Goal: Information Seeking & Learning: Learn about a topic

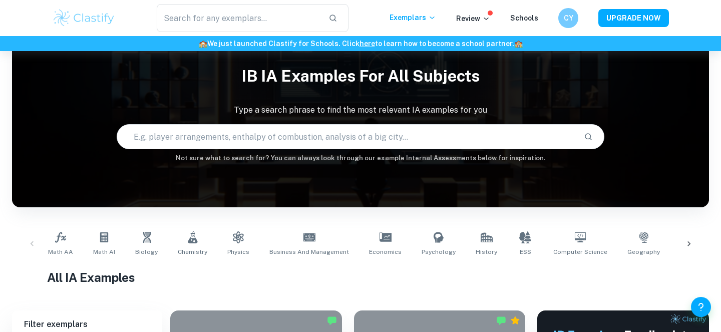
scroll to position [38, 0]
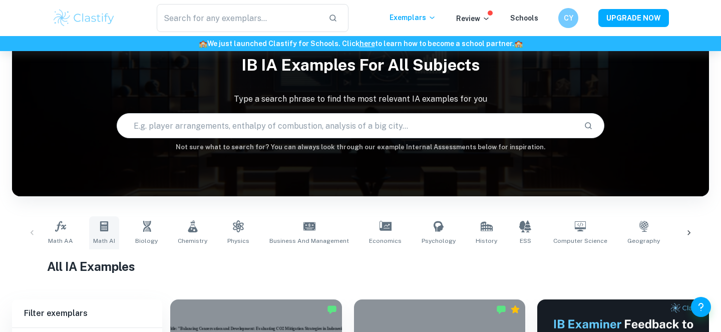
click at [112, 225] on link "Math AI" at bounding box center [104, 232] width 30 height 33
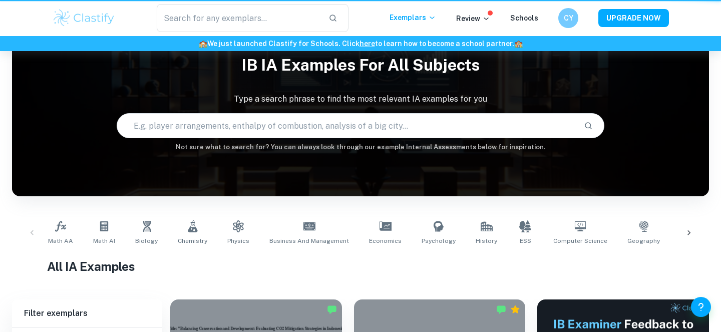
scroll to position [108, 0]
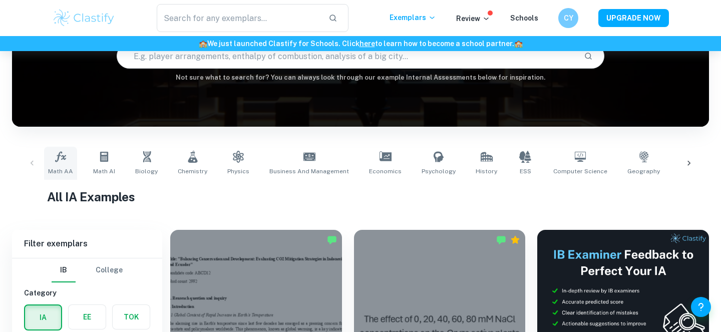
click at [54, 164] on link "Math AA" at bounding box center [60, 163] width 33 height 33
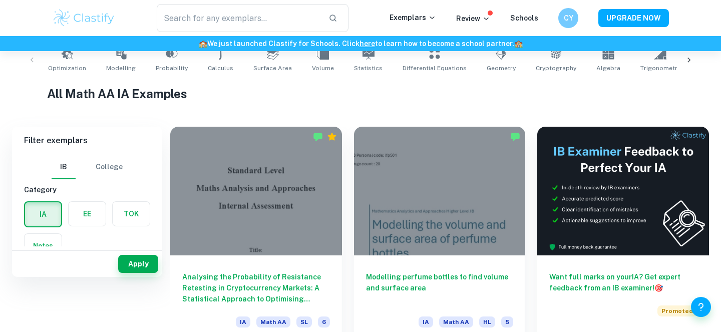
scroll to position [93, 0]
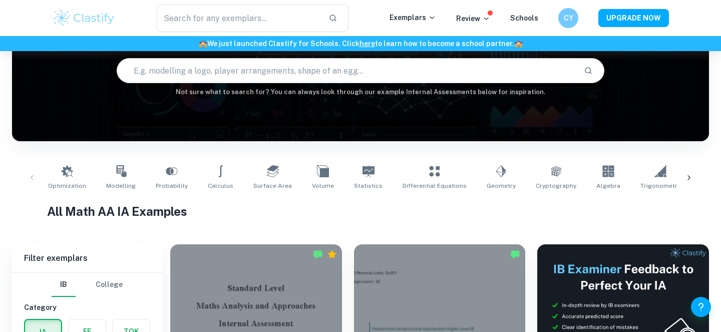
click at [194, 84] on input "text" at bounding box center [346, 71] width 459 height 28
type input "ppmcc"
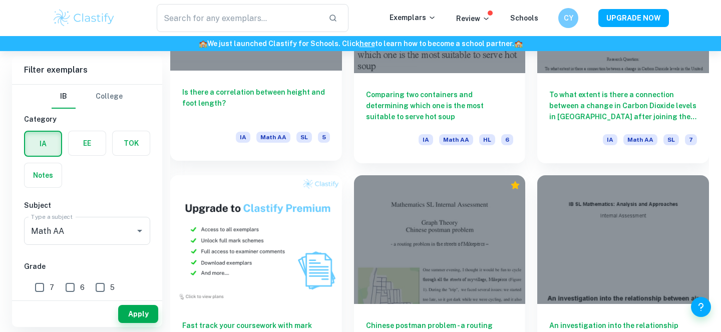
scroll to position [622, 0]
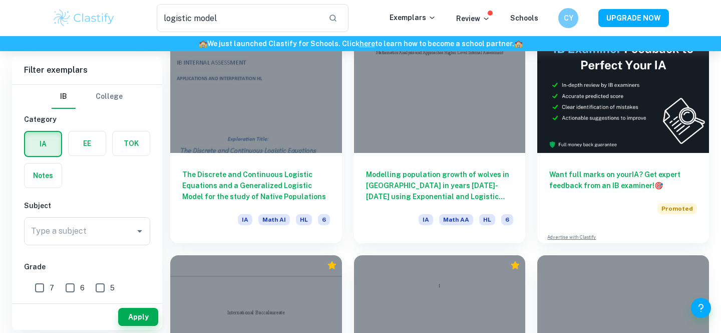
scroll to position [59, 0]
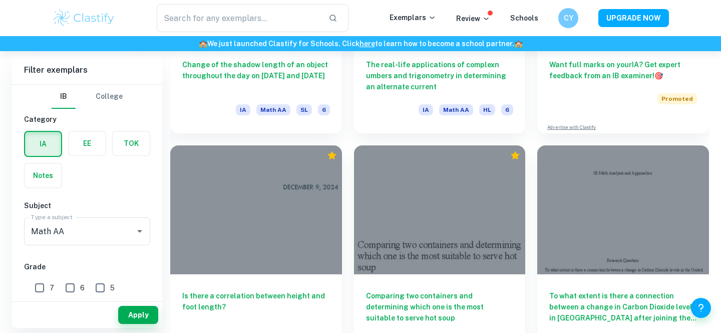
scroll to position [424, 0]
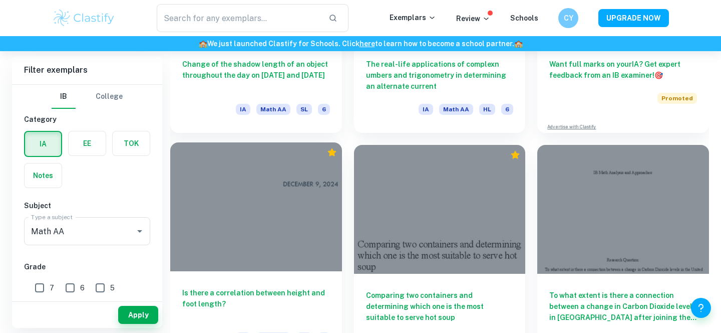
click at [264, 288] on h6 "Is there a correlation between height and foot length?" at bounding box center [256, 303] width 148 height 33
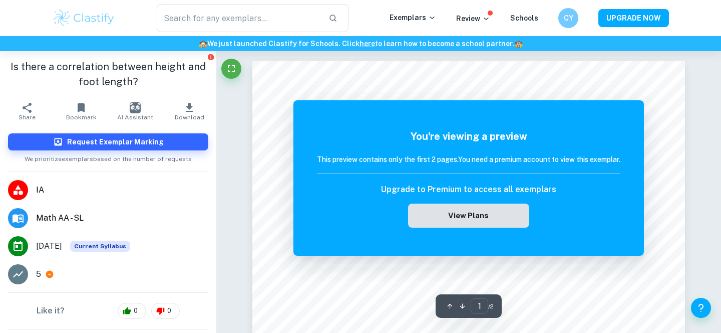
click at [465, 216] on button "View Plans" at bounding box center [468, 215] width 121 height 24
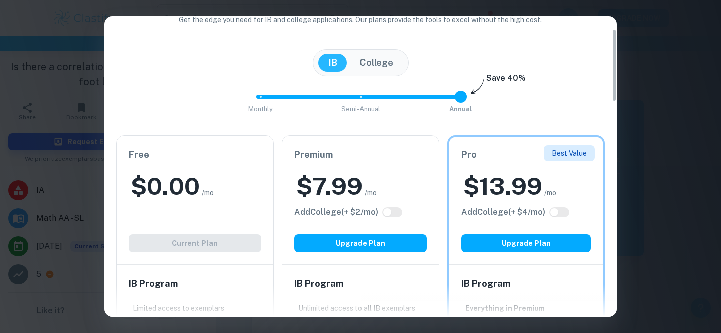
scroll to position [77, 0]
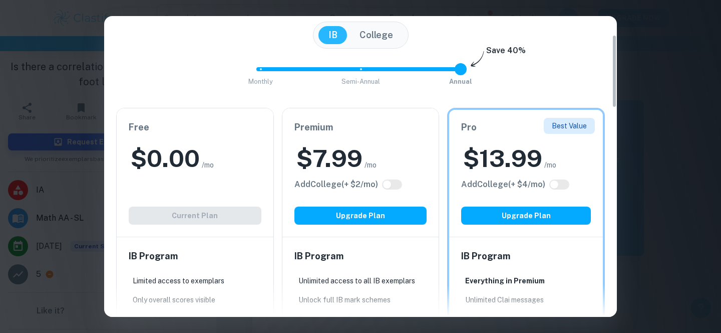
click at [596, 30] on div "[GEOGRAPHIC_DATA]" at bounding box center [360, 35] width 489 height 27
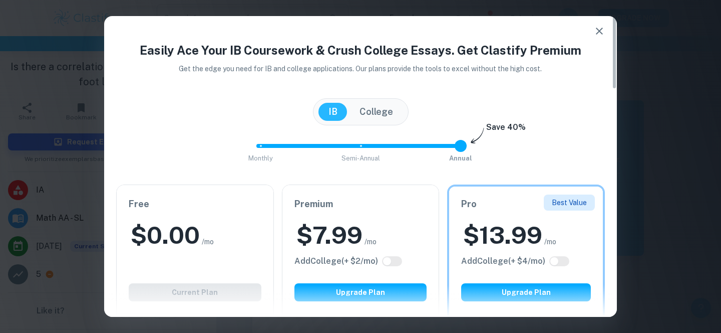
click at [595, 30] on icon "button" at bounding box center [599, 31] width 12 height 12
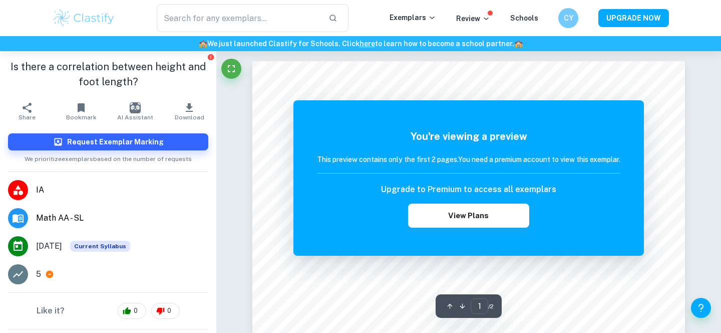
click at [308, 113] on div "You're viewing a preview This preview contains only the first 2 pages. You need…" at bounding box center [468, 177] width 351 height 155
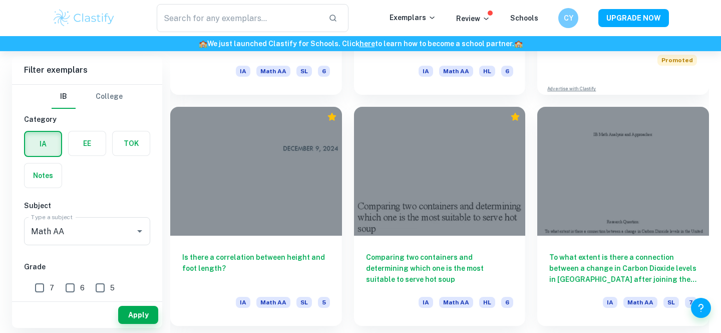
scroll to position [464, 0]
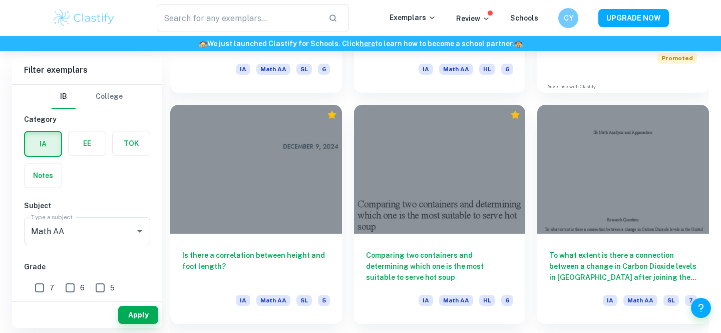
click at [251, 222] on div at bounding box center [256, 169] width 172 height 129
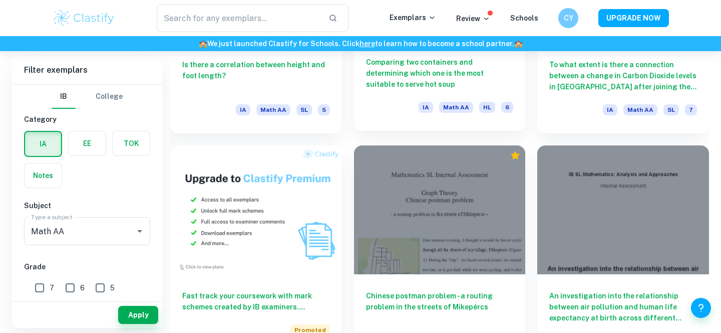
scroll to position [658, 0]
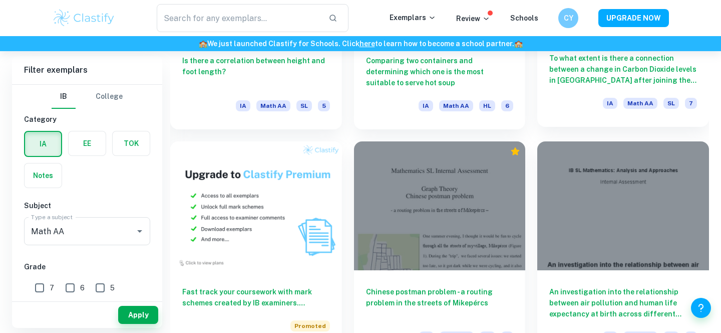
click at [615, 66] on h6 "To what extent is there a connection between a change in Carbon Dioxide levels …" at bounding box center [623, 69] width 148 height 33
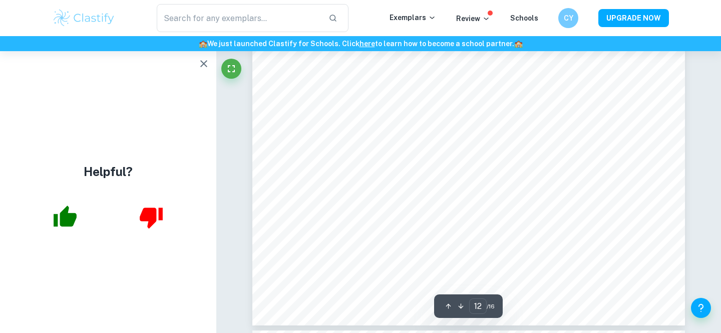
scroll to position [6688, 0]
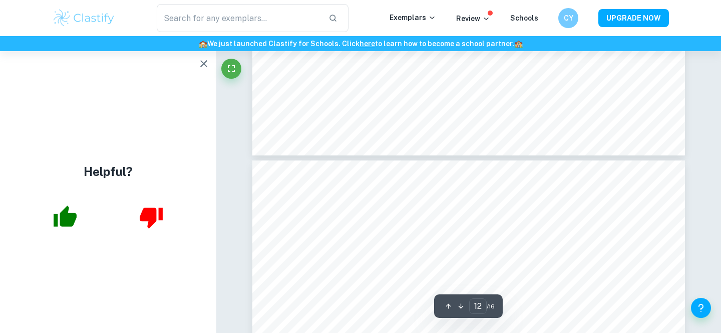
type input "13"
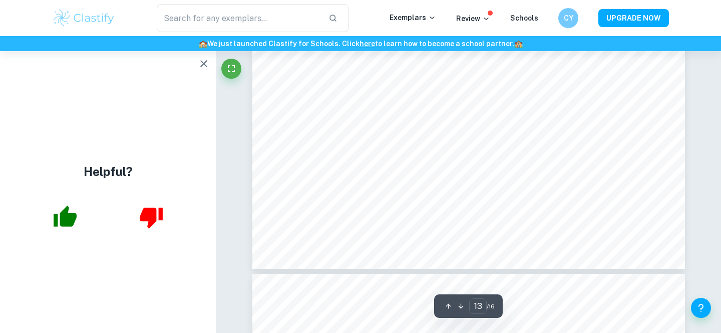
scroll to position [7375, 0]
